Goal: Navigation & Orientation: Find specific page/section

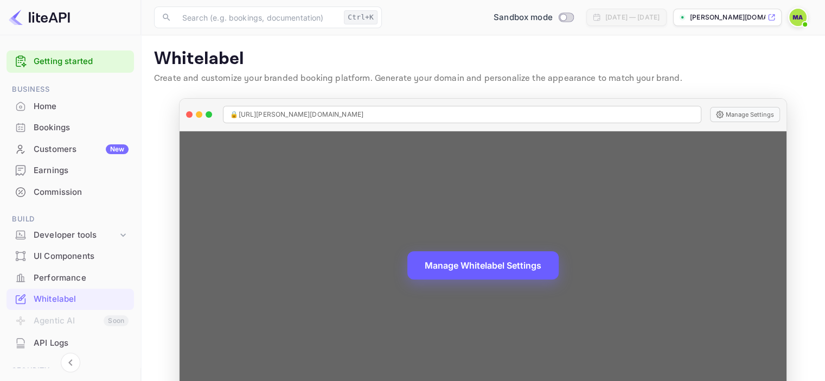
click at [495, 270] on button "Manage Whitelabel Settings" at bounding box center [482, 265] width 151 height 28
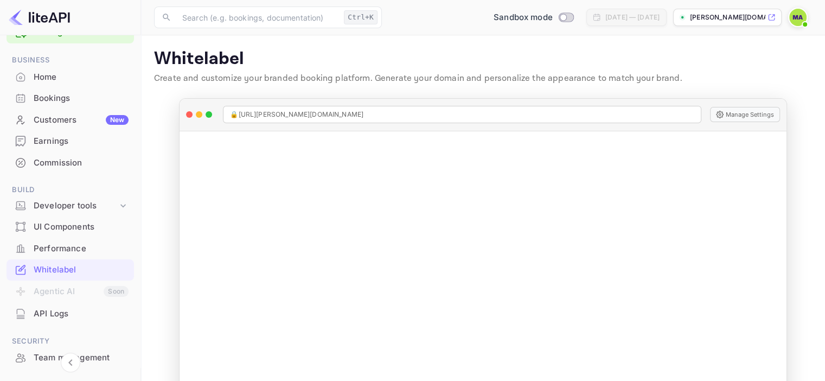
scroll to position [28, 0]
click at [80, 203] on div "Developer tools" at bounding box center [76, 207] width 84 height 12
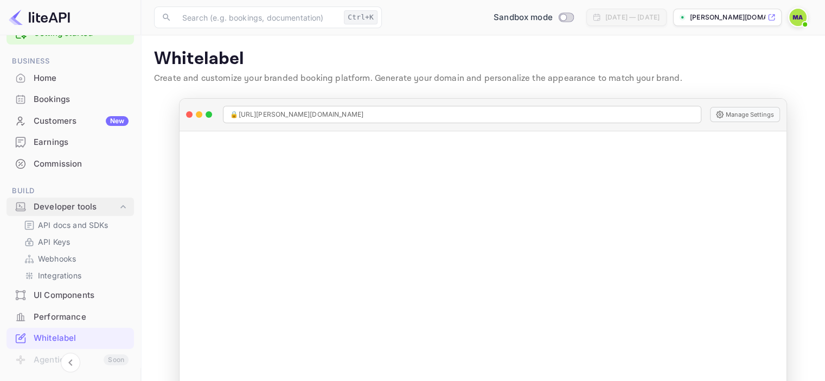
click at [82, 203] on div "Developer tools" at bounding box center [76, 207] width 84 height 12
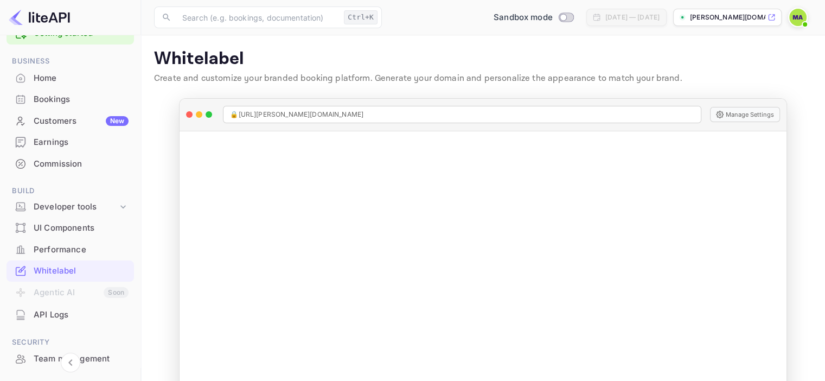
click at [84, 225] on div "UI Components" at bounding box center [81, 228] width 95 height 12
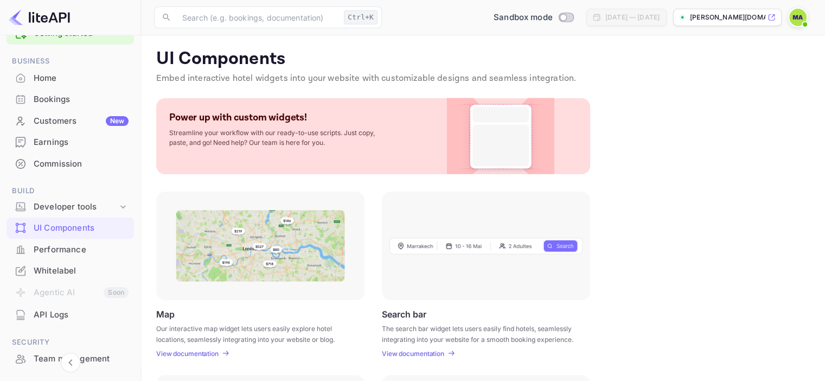
click at [87, 246] on div "Performance" at bounding box center [81, 250] width 95 height 12
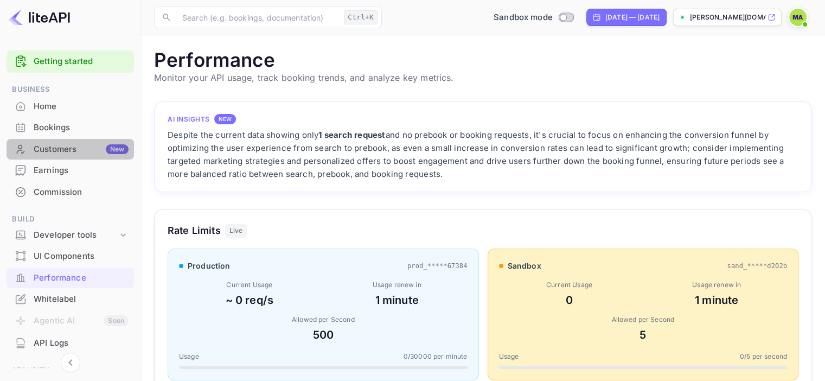
click at [76, 148] on div "Customers New" at bounding box center [81, 149] width 95 height 12
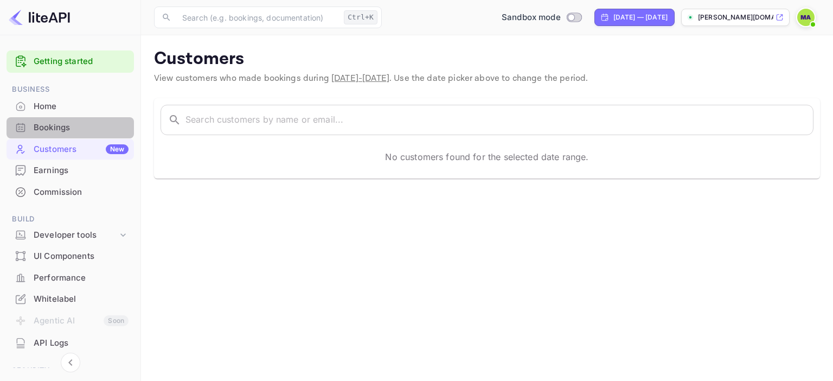
click at [76, 120] on div "Bookings" at bounding box center [70, 127] width 127 height 21
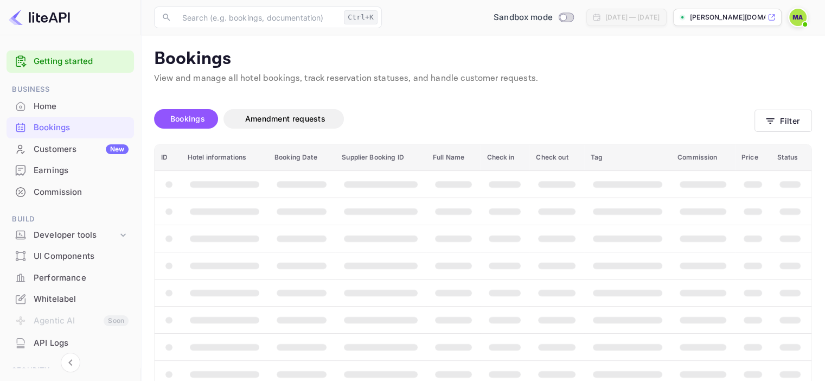
click at [78, 104] on div "Home" at bounding box center [81, 106] width 95 height 12
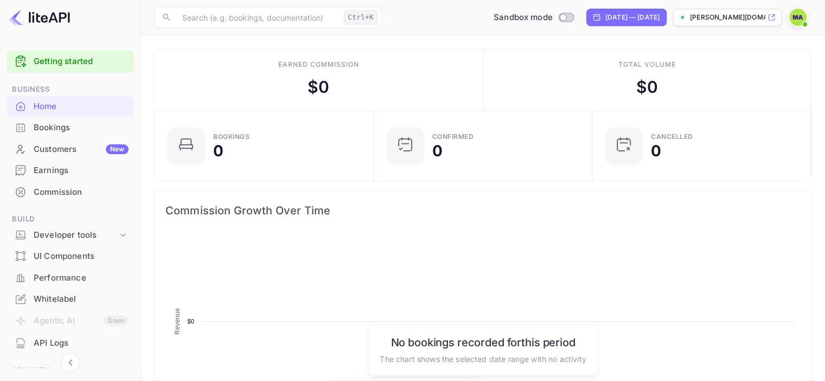
scroll to position [168, 204]
click at [89, 63] on link "Getting started" at bounding box center [81, 61] width 95 height 12
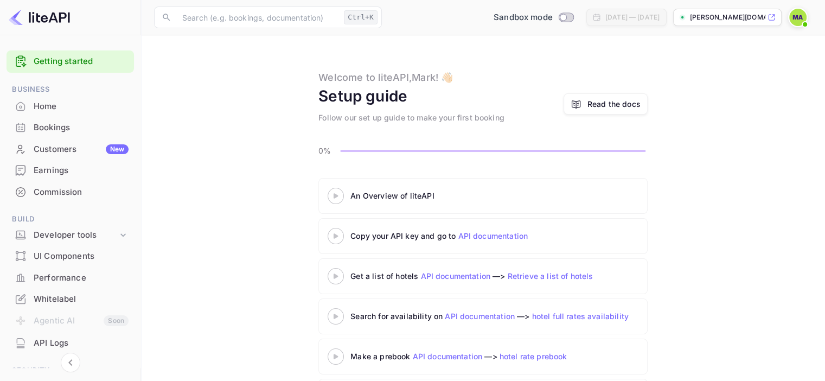
scroll to position [50, 0]
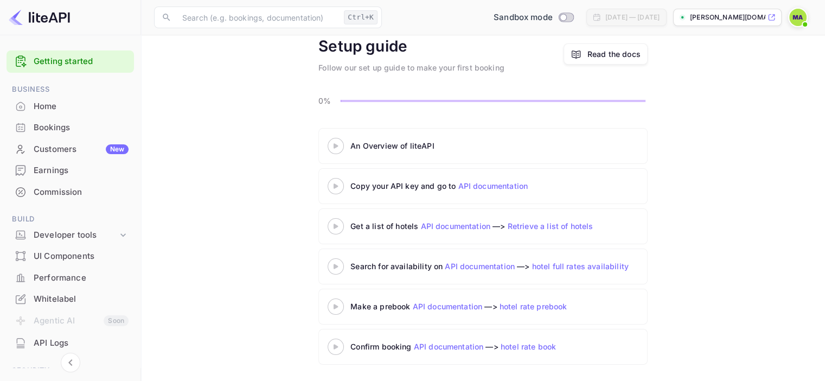
click at [80, 103] on div "Home" at bounding box center [81, 106] width 95 height 12
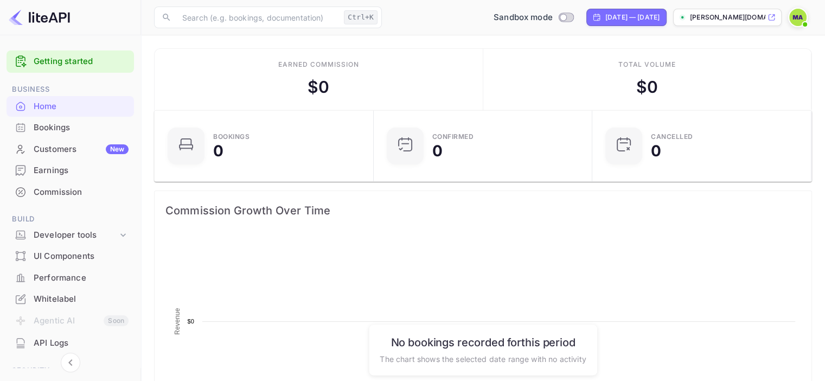
scroll to position [168, 204]
click at [97, 123] on div "Bookings" at bounding box center [81, 128] width 95 height 12
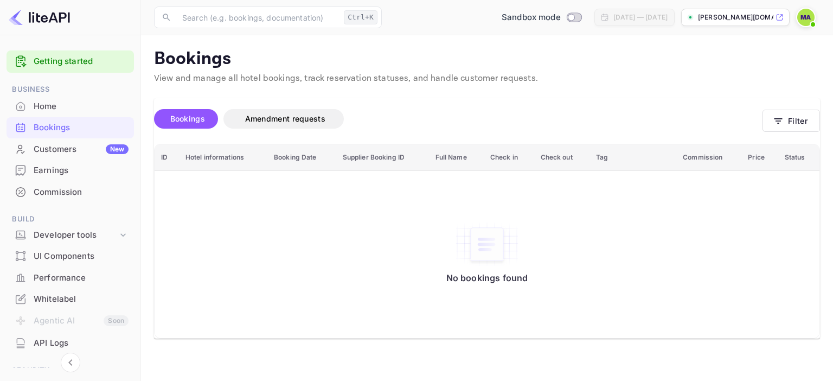
click at [75, 149] on div "Customers New" at bounding box center [81, 149] width 95 height 12
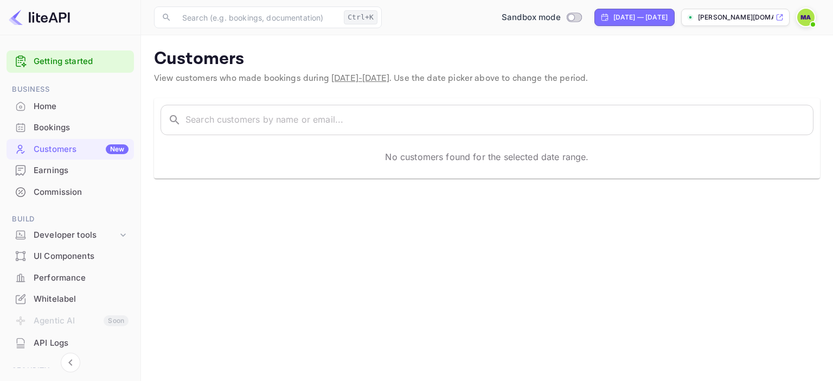
click at [75, 170] on div "Earnings" at bounding box center [81, 170] width 95 height 12
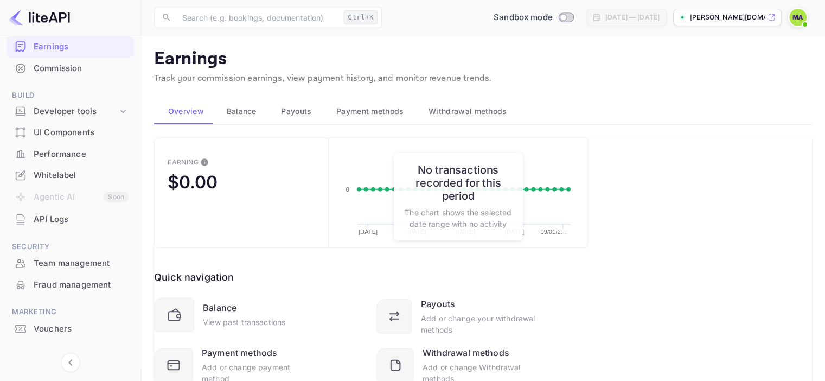
scroll to position [124, 0]
click at [85, 175] on div "Whitelabel" at bounding box center [81, 175] width 95 height 12
